Goal: Transaction & Acquisition: Book appointment/travel/reservation

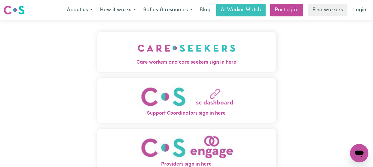
click at [165, 59] on span "Care workers and care seekers sign in here" at bounding box center [187, 62] width 180 height 7
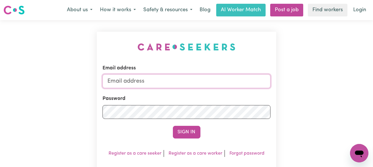
click at [144, 81] on input "Email address" at bounding box center [186, 81] width 168 height 14
click at [144, 83] on input "Email address" at bounding box center [186, 81] width 168 height 14
type input "[EMAIL_ADDRESS][PERSON_NAME][DOMAIN_NAME]"
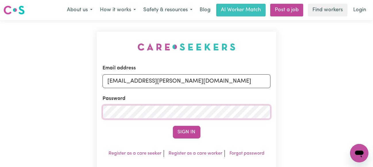
click at [173, 125] on button "Sign In" at bounding box center [187, 131] width 28 height 13
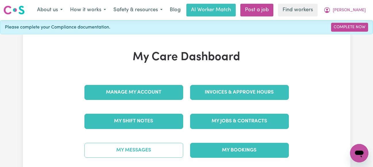
click at [120, 148] on link "My Messages" at bounding box center [133, 149] width 99 height 15
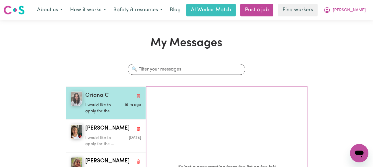
click at [102, 104] on p "I would like to apply for the ..." at bounding box center [103, 108] width 37 height 12
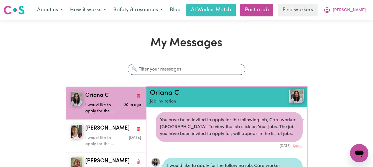
click at [292, 94] on img at bounding box center [296, 96] width 14 height 14
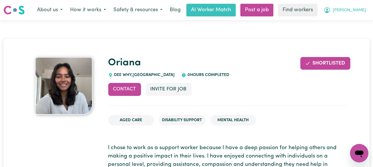
click at [358, 9] on span "[PERSON_NAME]" at bounding box center [349, 10] width 33 height 6
click at [344, 21] on link "My Dashboard" at bounding box center [346, 22] width 45 height 11
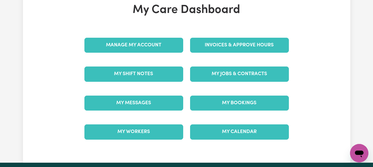
scroll to position [57, 0]
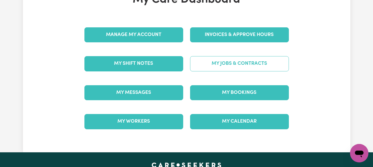
click at [250, 62] on link "My Jobs & Contracts" at bounding box center [239, 63] width 99 height 15
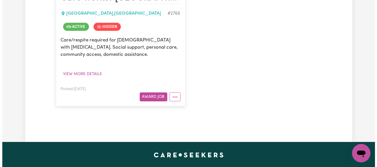
scroll to position [172, 0]
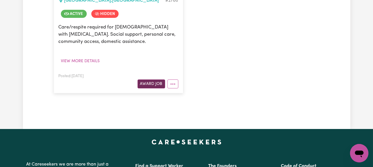
click at [156, 83] on button "Award Job" at bounding box center [152, 83] width 28 height 9
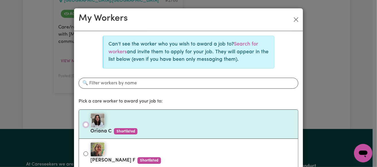
click at [84, 124] on input "Oriana C Shortlisted" at bounding box center [86, 124] width 5 height 5
radio input "true"
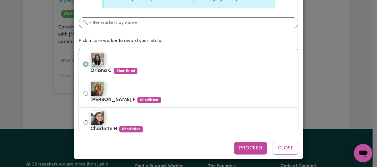
scroll to position [61, 0]
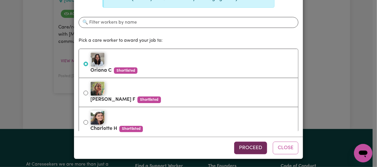
click at [249, 146] on button "Proceed" at bounding box center [250, 147] width 33 height 13
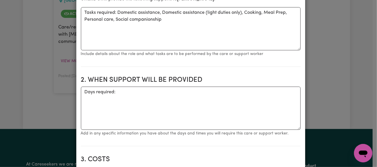
scroll to position [144, 0]
click at [136, 101] on textarea "Days required:" at bounding box center [191, 107] width 220 height 43
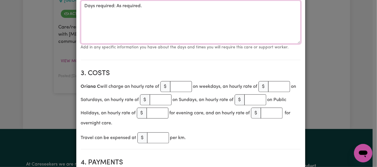
scroll to position [230, 0]
type textarea "Days required: As required."
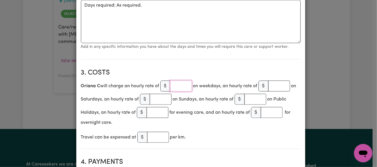
click at [176, 84] on input "number" at bounding box center [181, 85] width 22 height 11
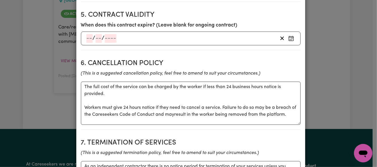
scroll to position [459, 0]
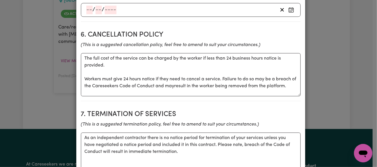
type input "40"
drag, startPoint x: 83, startPoint y: 85, endPoint x: 81, endPoint y: 59, distance: 25.6
click at [81, 59] on textarea "The full cost of the service can be charged by the worker if less than 24 busin…" at bounding box center [191, 74] width 220 height 43
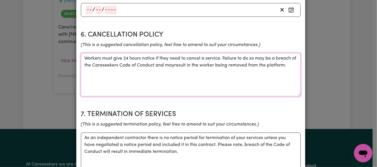
click at [178, 72] on textarea "Workers must give 24 hours notice if they need to cancel a service. Failure to …" at bounding box center [191, 74] width 220 height 43
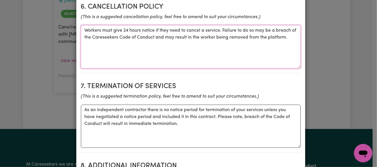
scroll to position [488, 0]
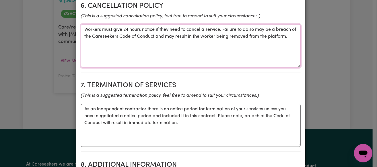
click at [101, 36] on textarea "Workers must give 24 hours notice if they need to cancel a service. Failure to …" at bounding box center [191, 45] width 220 height 43
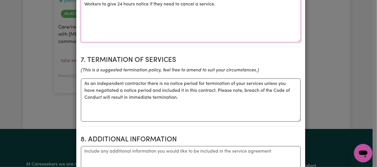
scroll to position [517, 0]
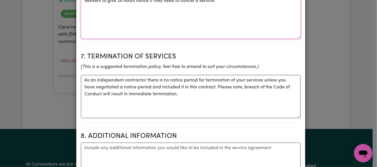
type textarea "Workers to give 24 hours notice if they need to cancel a service."
drag, startPoint x: 263, startPoint y: 87, endPoint x: 214, endPoint y: 95, distance: 50.1
click at [214, 95] on textarea "As an independent contractor there is no notice period for termination of your …" at bounding box center [191, 96] width 220 height 43
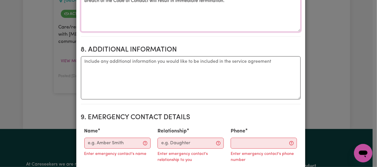
scroll to position [660, 0]
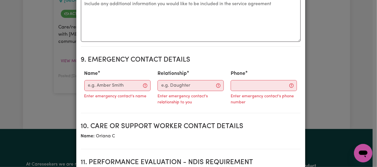
type textarea "As an independent contractor there is no notice period for termination of your …"
click at [115, 91] on input "Name" at bounding box center [117, 85] width 66 height 11
type input "[PERSON_NAME]"
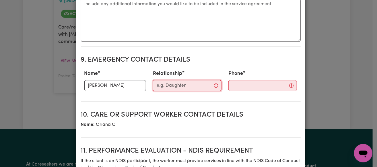
click at [157, 90] on input "Relationship" at bounding box center [187, 85] width 69 height 11
type input "Daughter"
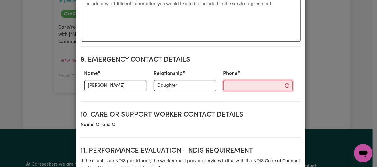
click at [227, 91] on input "Phone" at bounding box center [257, 85] width 69 height 11
type input "0417737738"
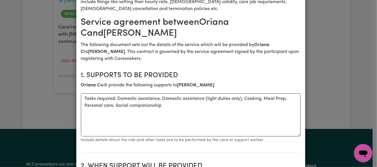
scroll to position [86, 0]
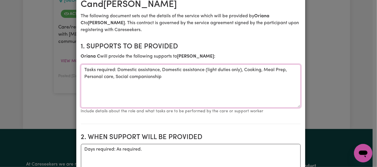
drag, startPoint x: 160, startPoint y: 70, endPoint x: 243, endPoint y: 66, distance: 83.0
click at [243, 66] on textarea "Tasks required: Domestic assistance, Domestic assistance (light duties only), C…" at bounding box center [191, 85] width 220 height 43
drag, startPoint x: 205, startPoint y: 70, endPoint x: 235, endPoint y: 67, distance: 29.7
click at [235, 67] on textarea "Tasks required: Domestic assistance, Cooking, Meal Prep, Personal care, Social …" at bounding box center [191, 85] width 220 height 43
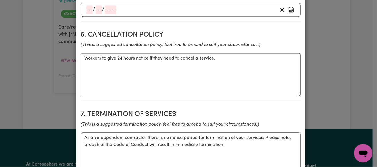
scroll to position [488, 0]
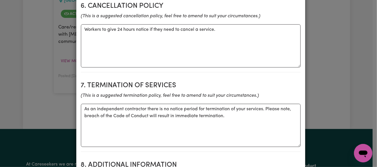
type textarea "Tasks required: Domestic assistance, Cooking, Meal Prep, Social companionship"
click at [97, 37] on textarea "Workers to give 24 hours notice if they need to cancel a service." at bounding box center [191, 45] width 220 height 43
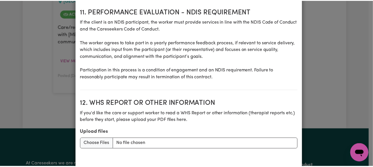
scroll to position [842, 0]
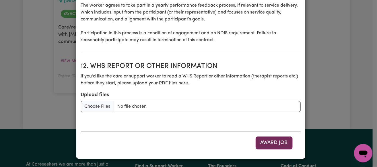
type textarea "Worker to give 24 hours notice if they need to cancel a service."
click at [269, 142] on button "Award Job" at bounding box center [274, 142] width 37 height 13
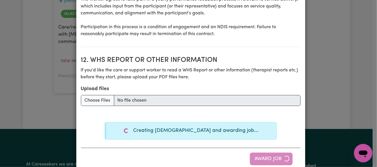
type textarea "Tasks required: Domestic assistance, Domestic assistance (light duties only), C…"
type textarea "Days required:"
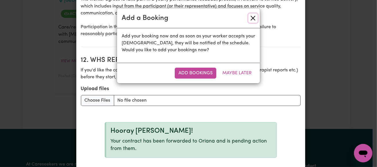
click at [253, 16] on button "Close" at bounding box center [253, 17] width 9 height 9
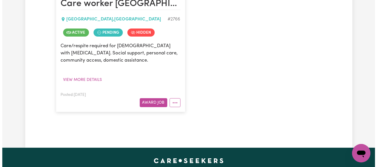
scroll to position [144, 0]
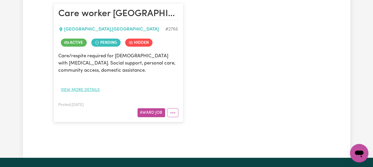
click at [90, 88] on button "View more details" at bounding box center [81, 89] width 44 height 9
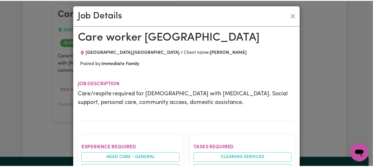
scroll to position [0, 0]
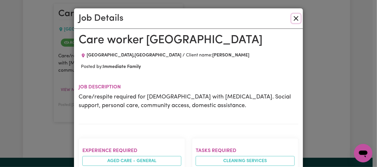
click at [294, 16] on button "Close" at bounding box center [296, 18] width 9 height 9
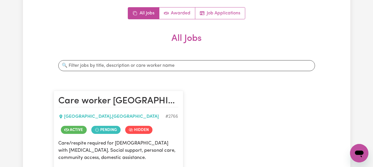
scroll to position [172, 0]
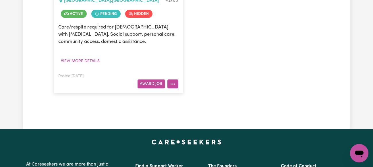
click at [175, 83] on button "More options" at bounding box center [172, 83] width 11 height 9
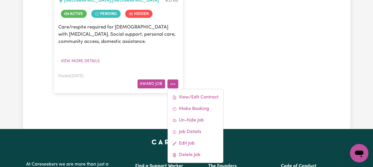
click at [211, 61] on div "Care worker [GEOGRAPHIC_DATA] , [GEOGRAPHIC_DATA] # 2766 Active Pending Hidden …" at bounding box center [186, 34] width 273 height 130
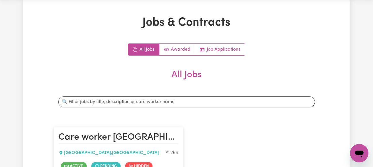
scroll to position [0, 0]
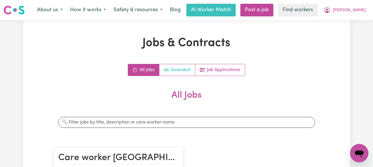
click at [175, 69] on link "Awarded" at bounding box center [177, 69] width 36 height 11
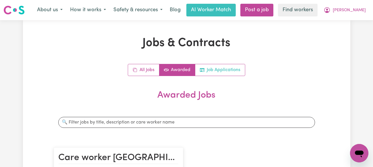
click at [216, 69] on link "Job Applications" at bounding box center [220, 69] width 50 height 11
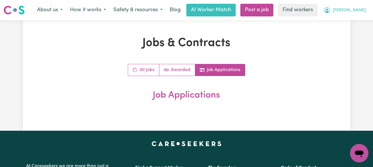
click at [362, 11] on span "[PERSON_NAME]" at bounding box center [349, 10] width 33 height 6
click at [345, 20] on link "My Dashboard" at bounding box center [346, 22] width 45 height 11
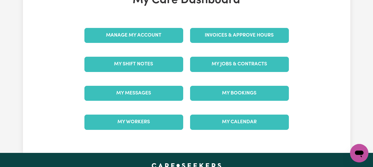
scroll to position [57, 0]
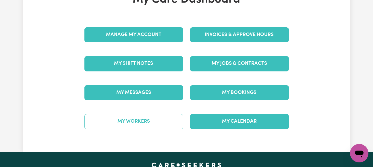
click at [138, 122] on link "My Workers" at bounding box center [133, 121] width 99 height 15
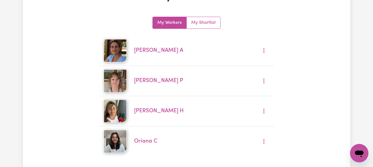
scroll to position [57, 0]
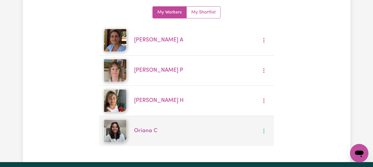
click at [263, 130] on icon "More options" at bounding box center [264, 131] width 6 height 6
click at [146, 131] on link "Oriana C" at bounding box center [145, 130] width 23 height 5
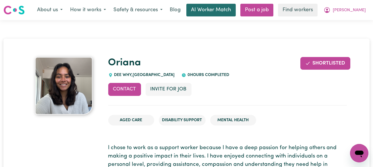
click at [234, 12] on link "AI Worker Match" at bounding box center [210, 10] width 49 height 13
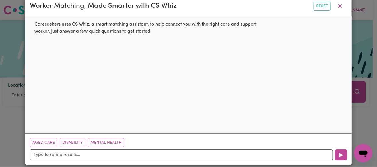
scroll to position [19, 0]
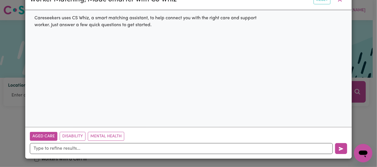
click at [36, 136] on button "Aged Care" at bounding box center [44, 135] width 28 height 9
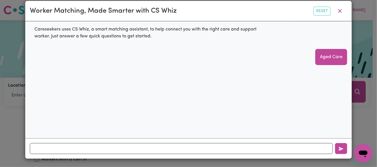
scroll to position [7, 0]
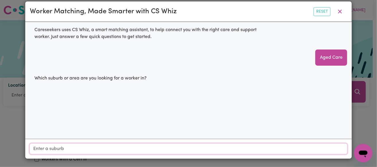
click at [37, 149] on input "Location" at bounding box center [189, 148] width 318 height 10
type input "bea"
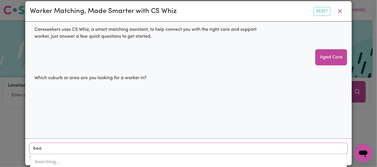
type input "[PERSON_NAME], [GEOGRAPHIC_DATA], 4818"
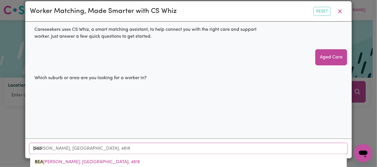
type input "beac"
type input "beacH [PERSON_NAME], [GEOGRAPHIC_DATA], 4818"
type input "beaco"
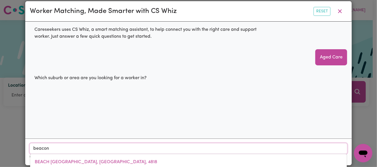
type input "beacon h"
type input "beacon hILL, [GEOGRAPHIC_DATA], 2100"
type input "beacon hi"
type input "beacon hiLL, [GEOGRAPHIC_DATA], 2100"
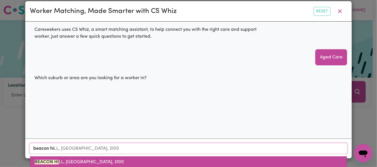
click at [64, 161] on span "[GEOGRAPHIC_DATA], [GEOGRAPHIC_DATA], 2100" at bounding box center [79, 161] width 89 height 5
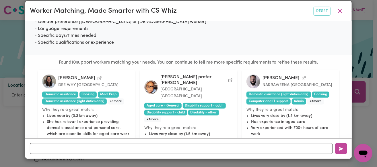
scroll to position [88, 0]
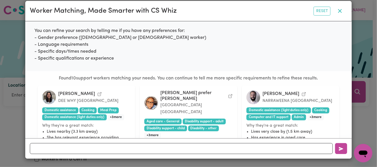
click at [338, 11] on icon "button" at bounding box center [340, 11] width 4 height 4
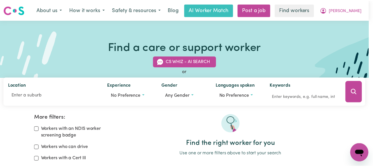
scroll to position [19, 0]
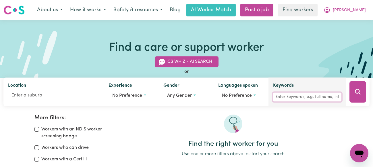
click at [289, 96] on input "Keywords" at bounding box center [307, 96] width 68 height 9
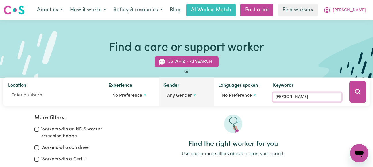
type input "[PERSON_NAME]"
click at [177, 95] on span "Any gender" at bounding box center [179, 95] width 25 height 5
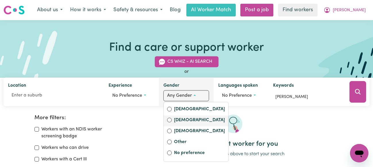
click at [177, 120] on label "[DEMOGRAPHIC_DATA]" at bounding box center [199, 120] width 51 height 8
click at [172, 120] on input "[DEMOGRAPHIC_DATA]" at bounding box center [169, 119] width 5 height 5
radio input "true"
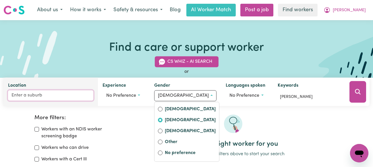
click at [40, 95] on input "Location" at bounding box center [50, 95] width 85 height 10
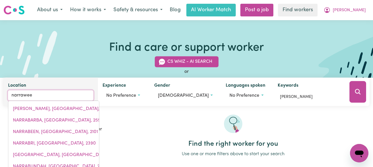
type input "narraween"
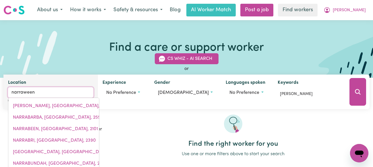
type input "narraweenA, [GEOGRAPHIC_DATA], 2099"
type input "narraweena"
type input "narraweena, [GEOGRAPHIC_DATA], 2099"
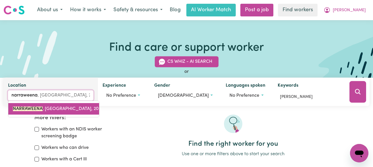
click at [32, 109] on mark "NARRAWEENA" at bounding box center [28, 109] width 30 height 5
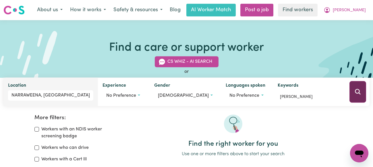
click at [356, 92] on icon "Search" at bounding box center [357, 91] width 7 height 7
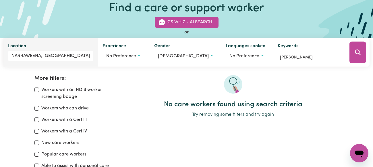
scroll to position [38, 0]
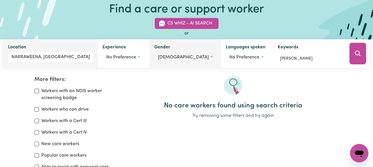
click at [174, 56] on span "[DEMOGRAPHIC_DATA]" at bounding box center [183, 57] width 51 height 5
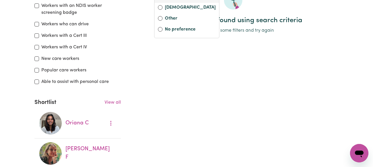
scroll to position [124, 0]
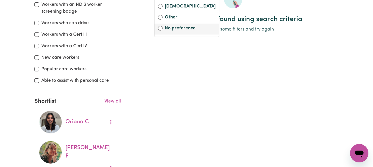
click at [181, 28] on label "No preference" at bounding box center [190, 29] width 51 height 8
click at [162, 28] on input "No preference" at bounding box center [160, 28] width 5 height 5
radio input "false"
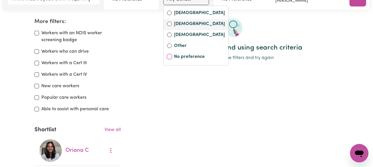
scroll to position [38, 0]
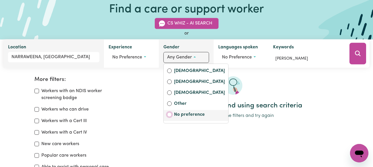
click at [170, 115] on input "No preference" at bounding box center [169, 114] width 5 height 5
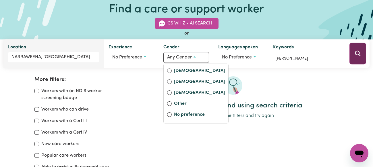
click at [357, 53] on icon "Search" at bounding box center [357, 53] width 7 height 7
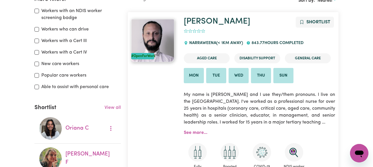
scroll to position [124, 0]
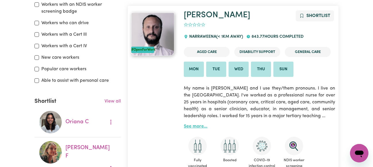
click at [196, 128] on link "See more..." at bounding box center [196, 126] width 24 height 5
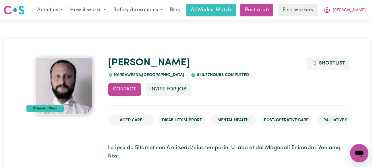
click at [67, 86] on img at bounding box center [63, 85] width 57 height 57
click at [362, 11] on span "[PERSON_NAME]" at bounding box center [349, 10] width 33 height 6
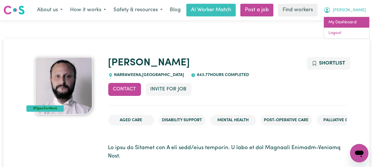
click at [346, 21] on link "My Dashboard" at bounding box center [346, 22] width 45 height 11
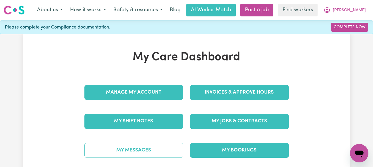
click at [122, 148] on link "My Messages" at bounding box center [133, 149] width 99 height 15
